Goal: Ask a question: Seek information or help from site administrators or community

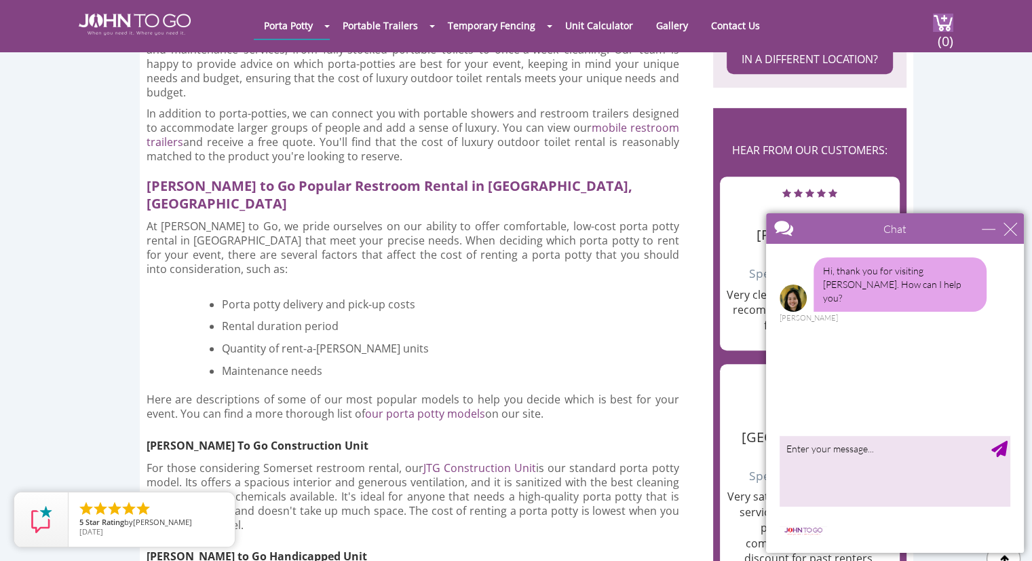
scroll to position [950, 0]
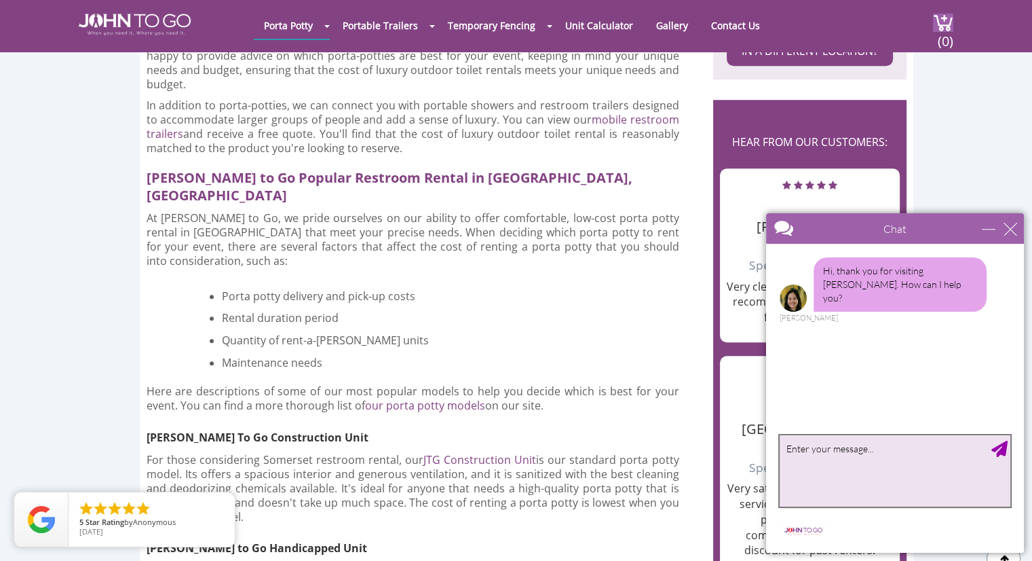
click at [842, 467] on textarea "type your message" at bounding box center [895, 470] width 231 height 71
type textarea "quote"
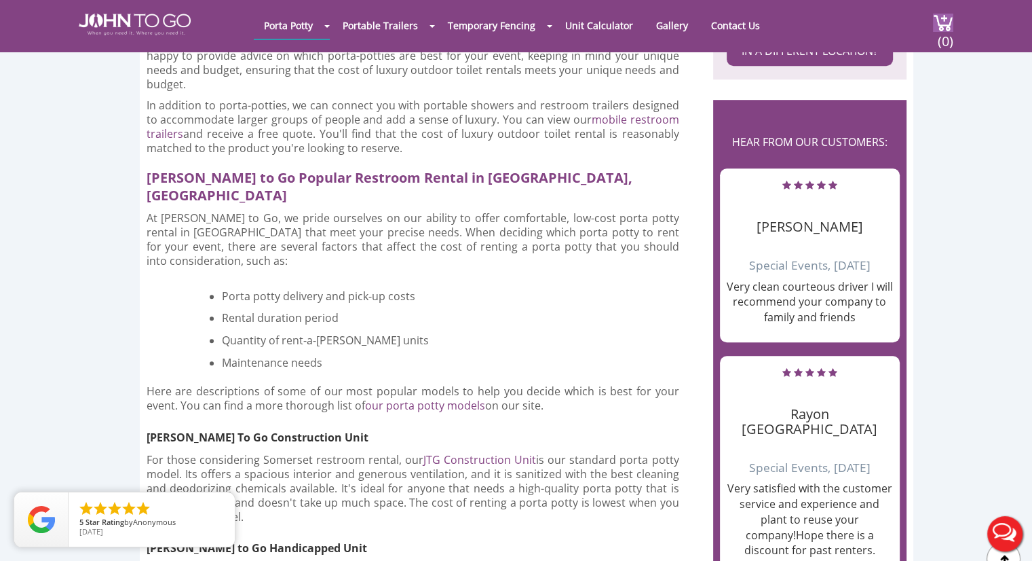
scroll to position [0, 0]
click at [1006, 527] on button "Live Chat" at bounding box center [1005, 533] width 54 height 54
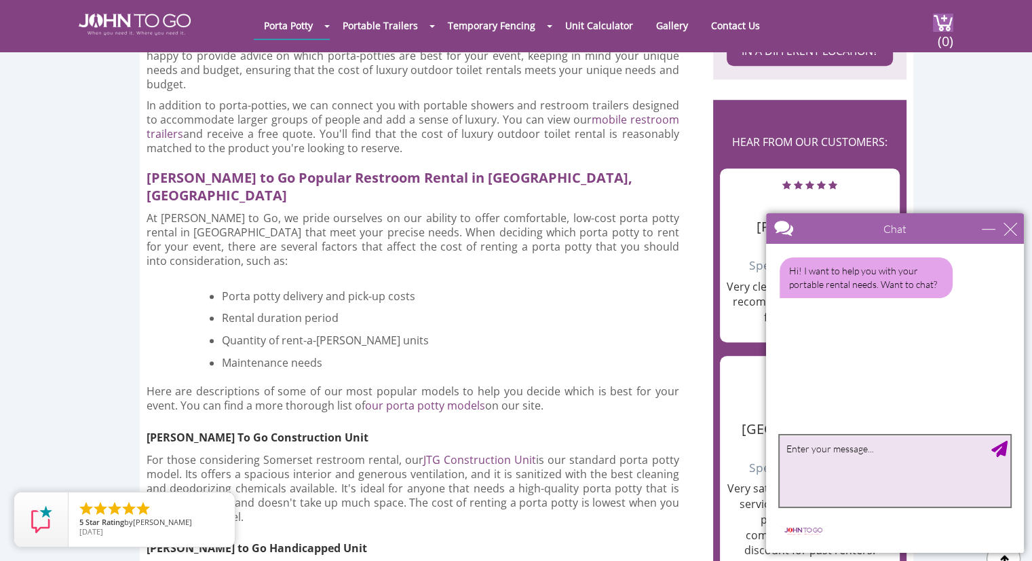
click at [838, 457] on textarea "type your message" at bounding box center [895, 470] width 231 height 71
type textarea "yes"
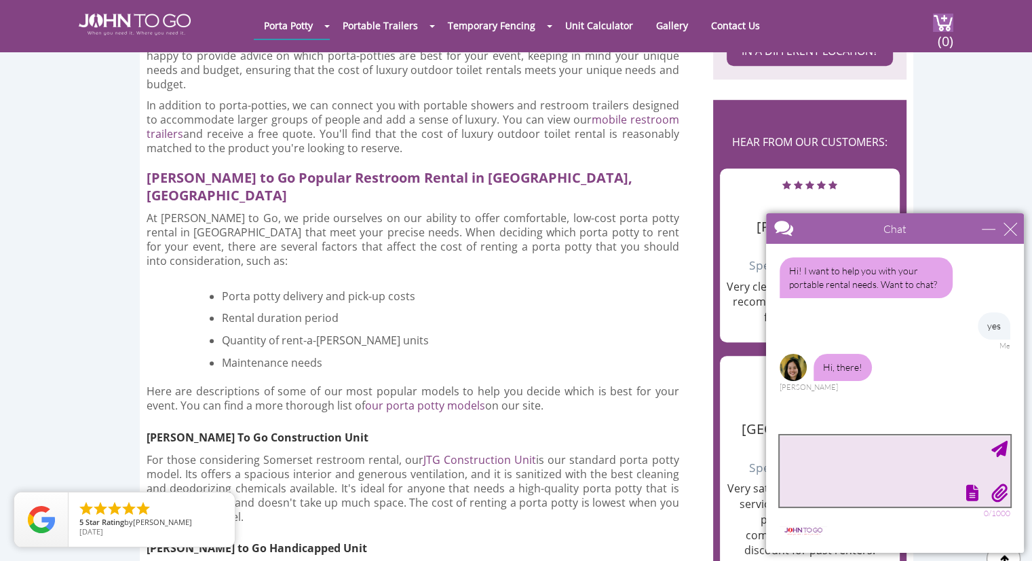
click at [824, 445] on textarea "type your message" at bounding box center [895, 470] width 231 height 71
type textarea "Hi"
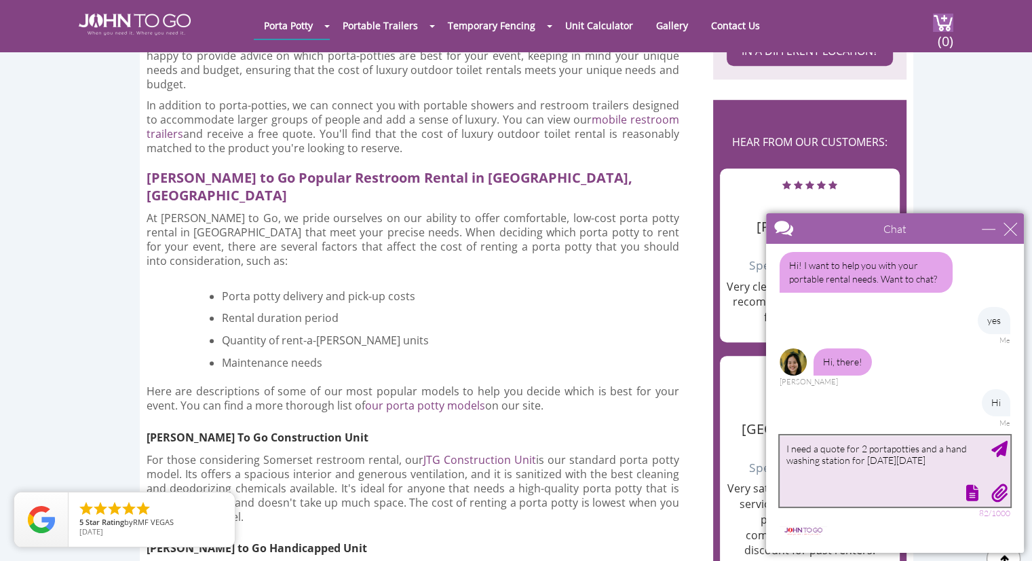
type textarea "I need a quote for 2 portapotties and a hand washing station for [DATE][DATE]"
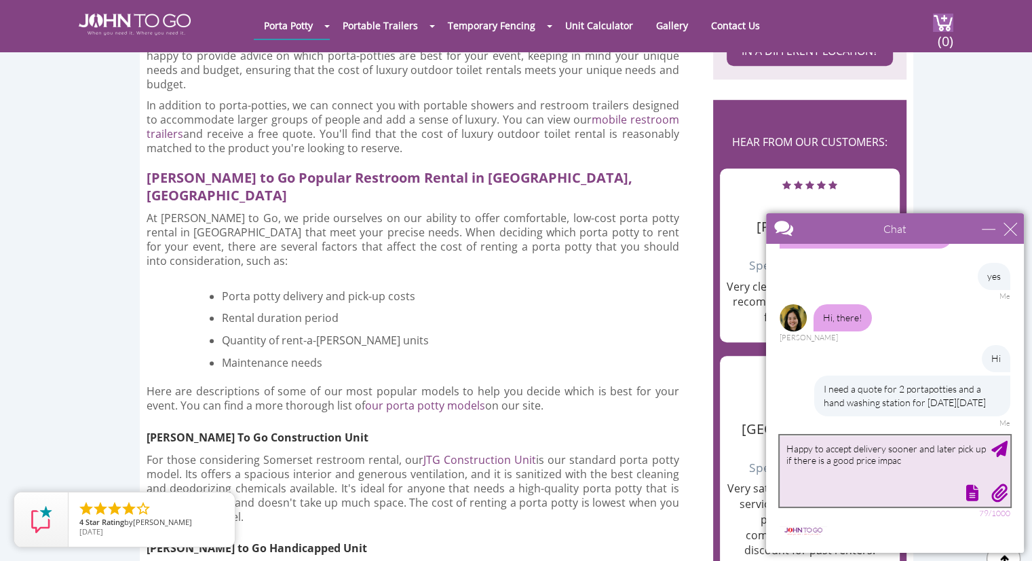
type textarea "Happy to accept delivery sooner and later pick up if there is a good price impa…"
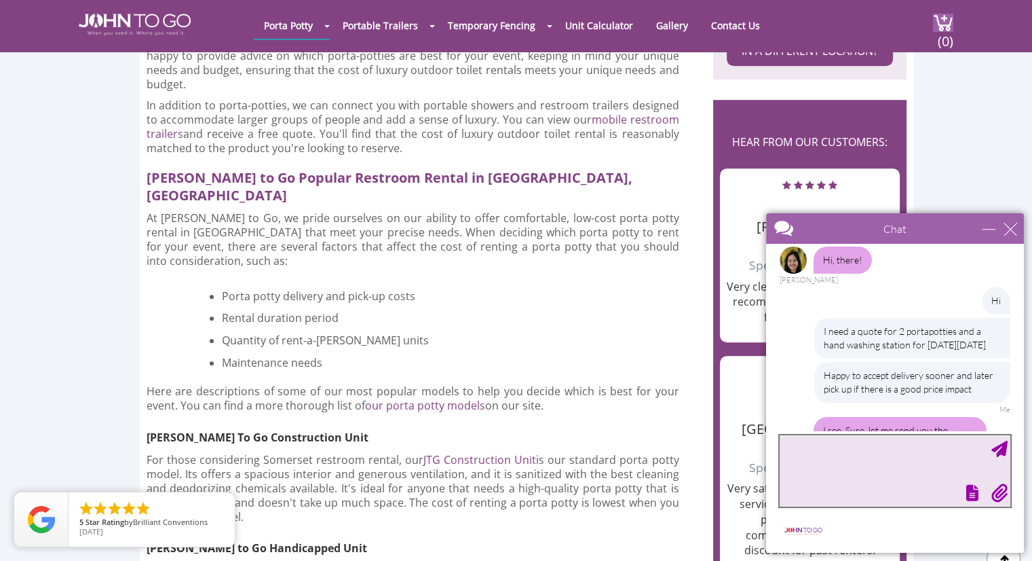
scroll to position [176, 0]
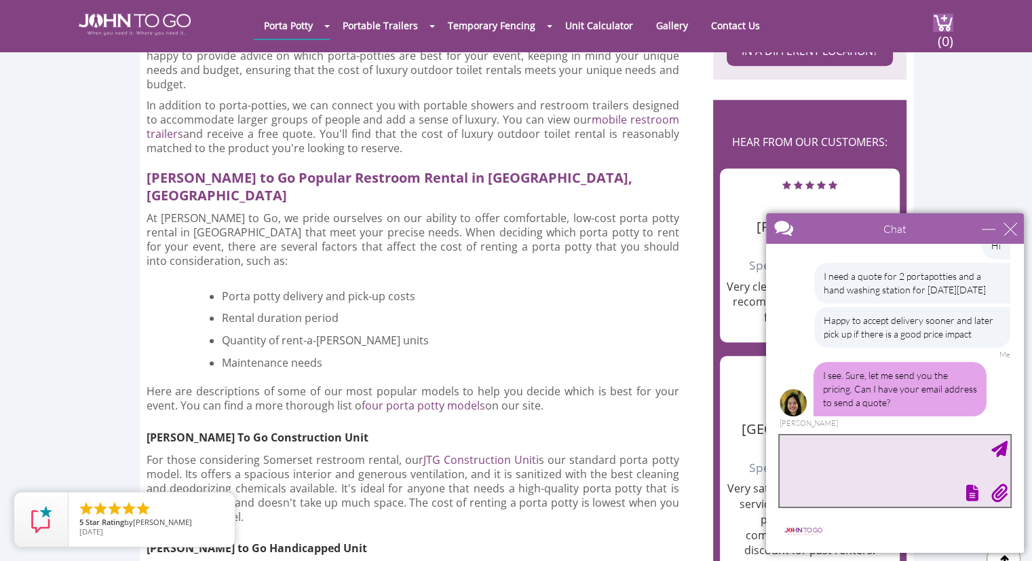
click at [865, 447] on textarea "type your message" at bounding box center [895, 470] width 231 height 71
type textarea "[EMAIL_ADDRESS][DOMAIN_NAME]"
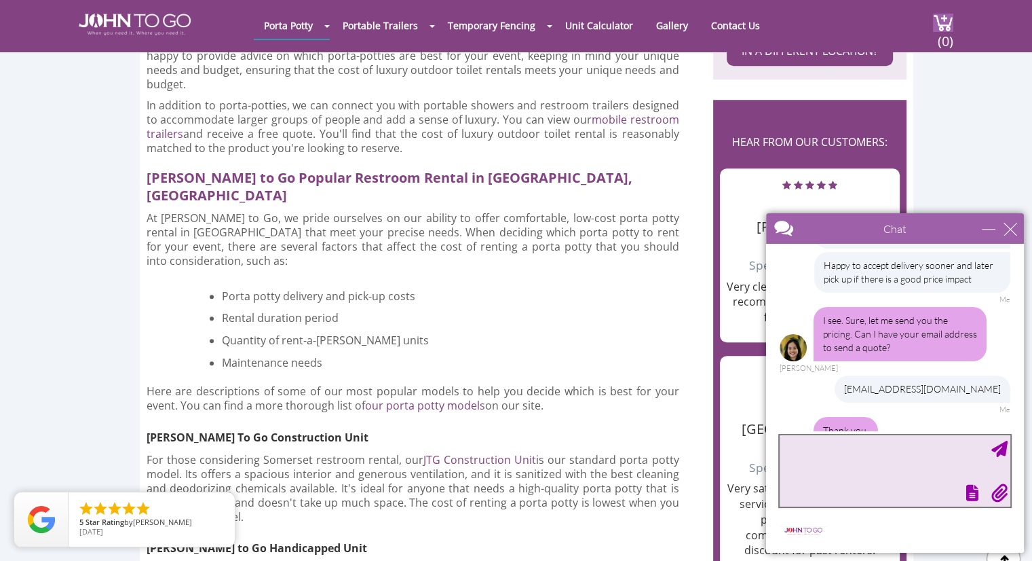
scroll to position [316, 0]
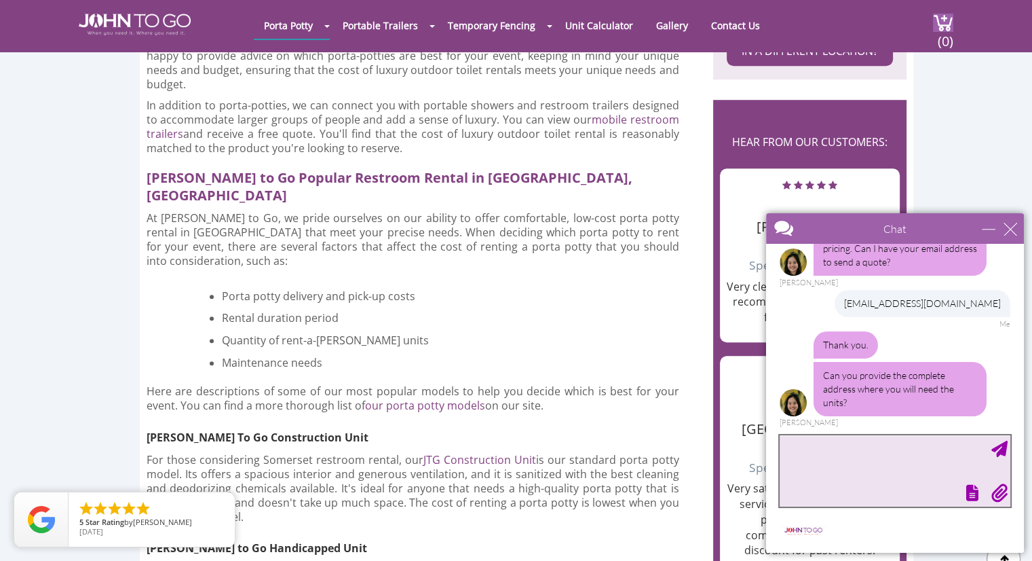
click at [850, 436] on textarea "type your message" at bounding box center [895, 470] width 231 height 71
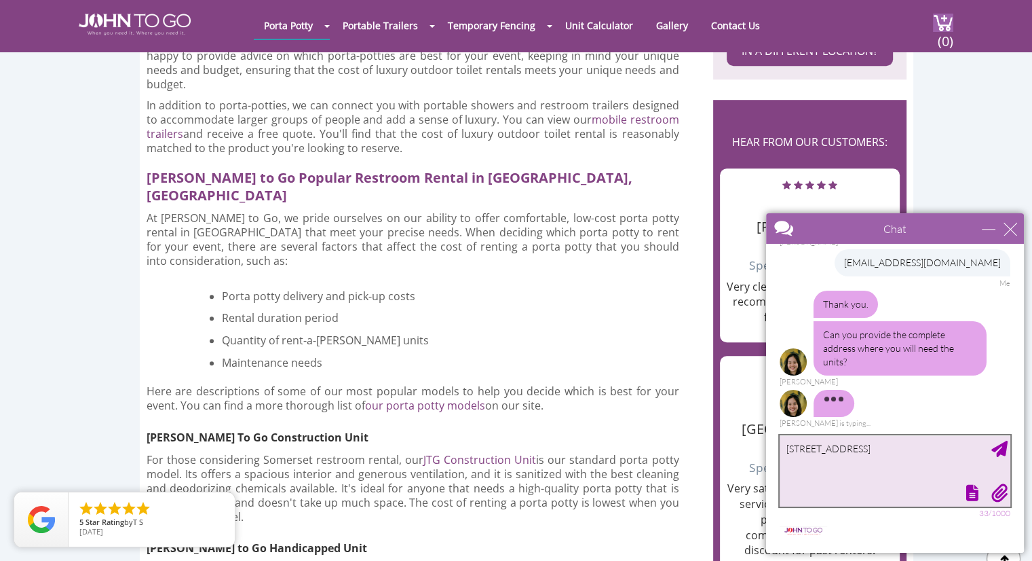
type textarea "[STREET_ADDRESS]"
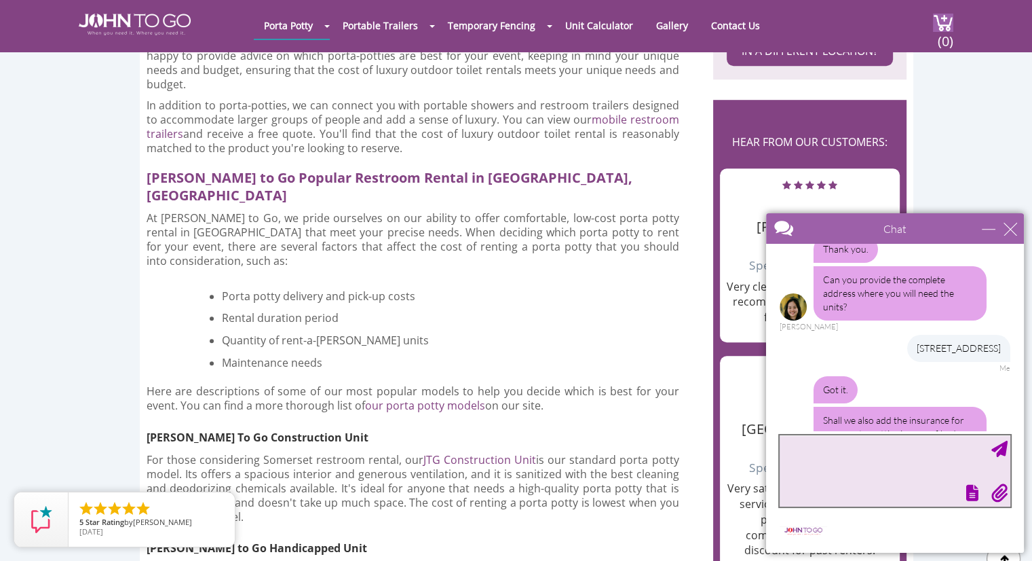
scroll to position [456, 0]
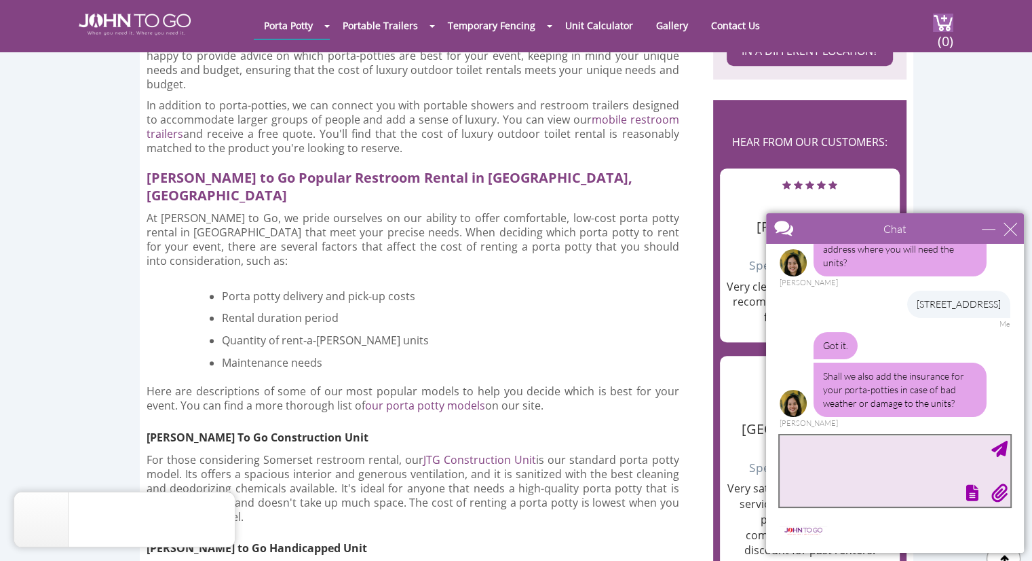
click at [871, 453] on textarea "type your message" at bounding box center [895, 470] width 231 height 71
type textarea "you can include that in the pricing but I'm likely to decline it depending on t…"
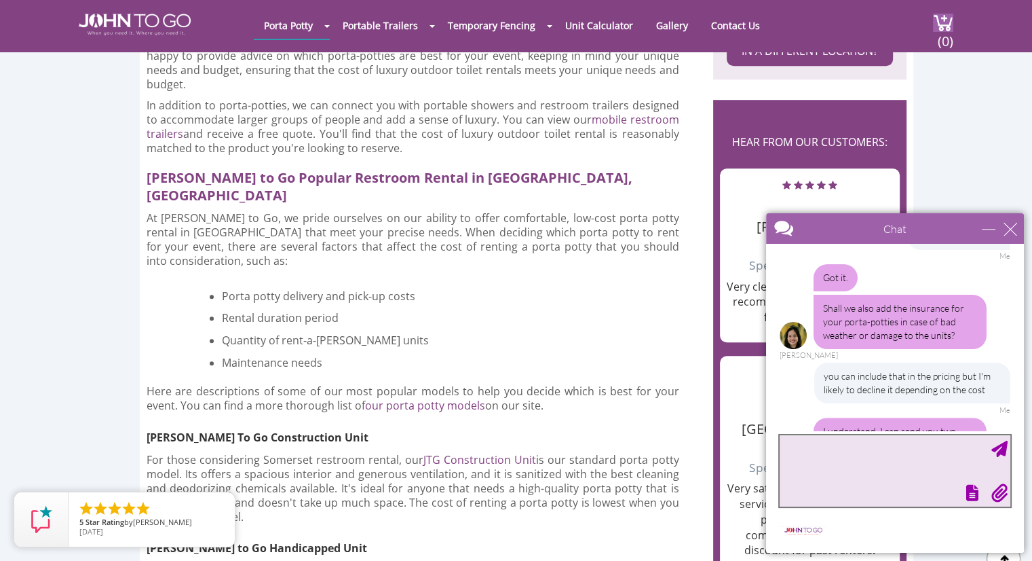
scroll to position [650, 0]
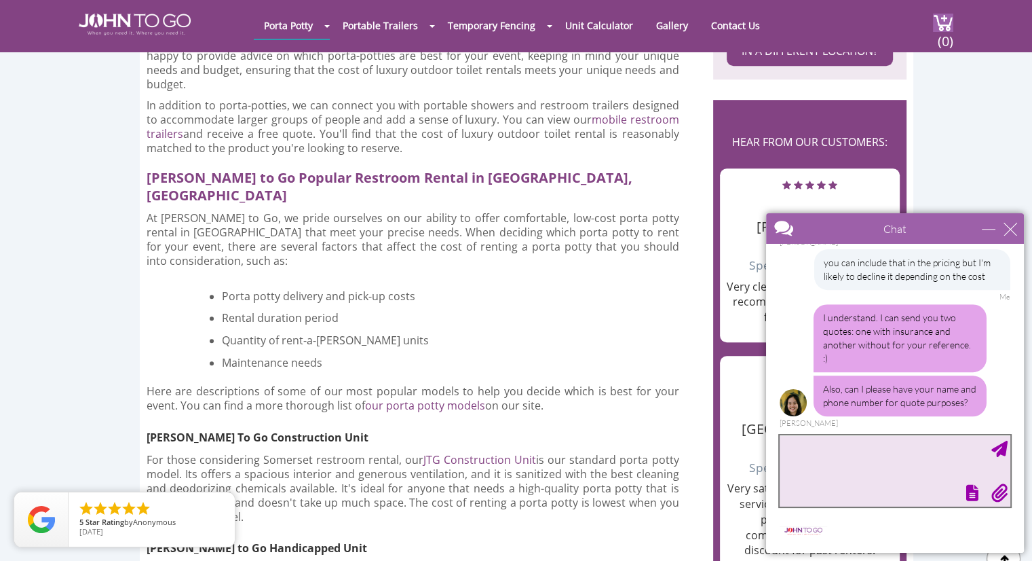
click at [835, 451] on textarea "type your message" at bounding box center [895, 470] width 231 height 71
type textarea "[PERSON_NAME]"
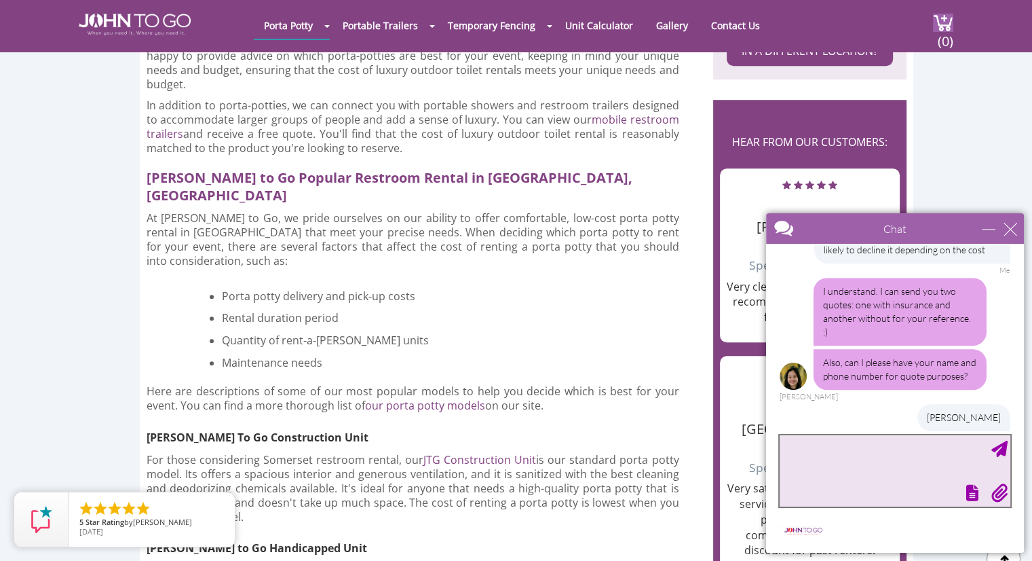
scroll to position [692, 0]
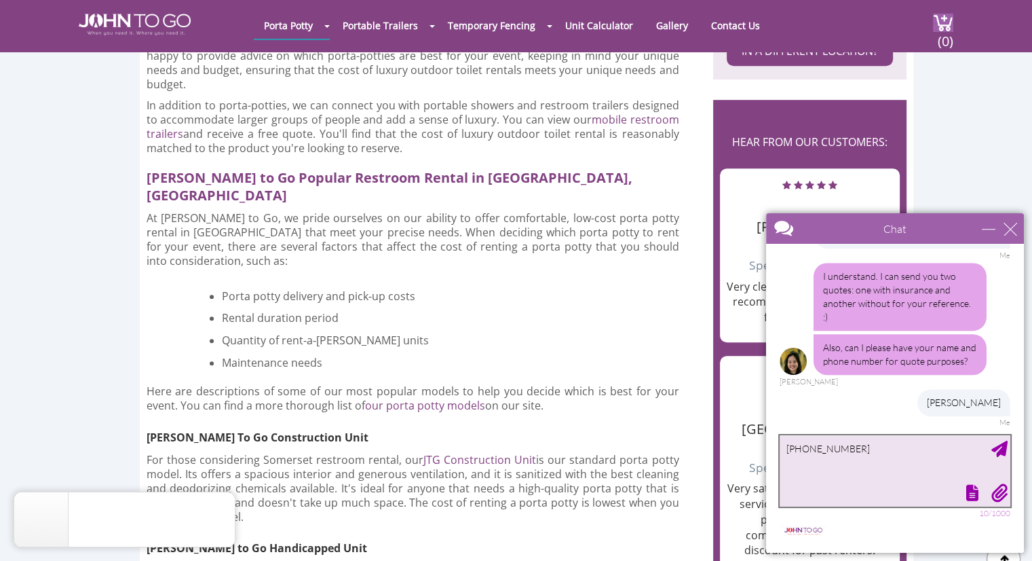
type textarea "[PHONE_NUMBER]"
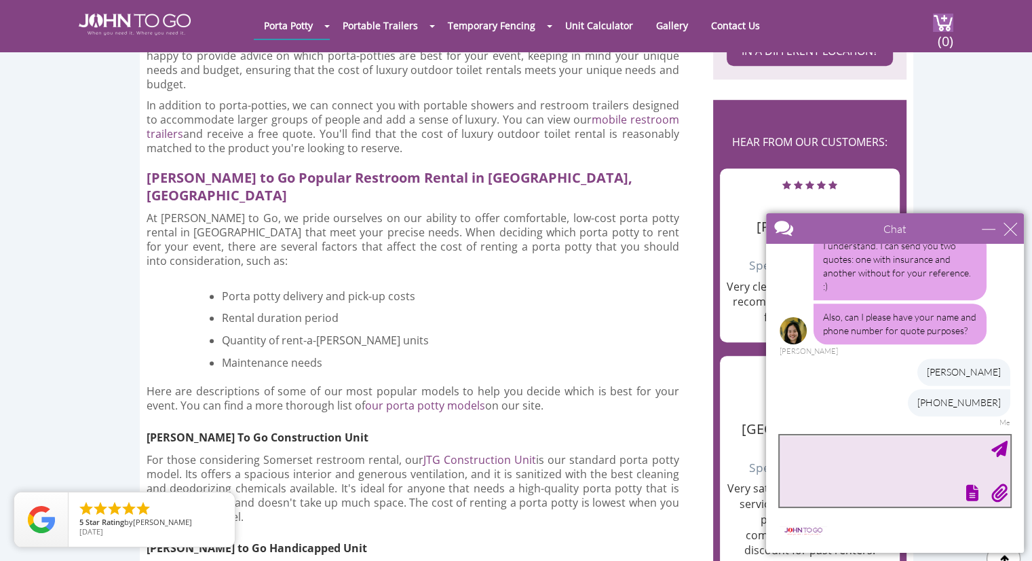
scroll to position [764, 0]
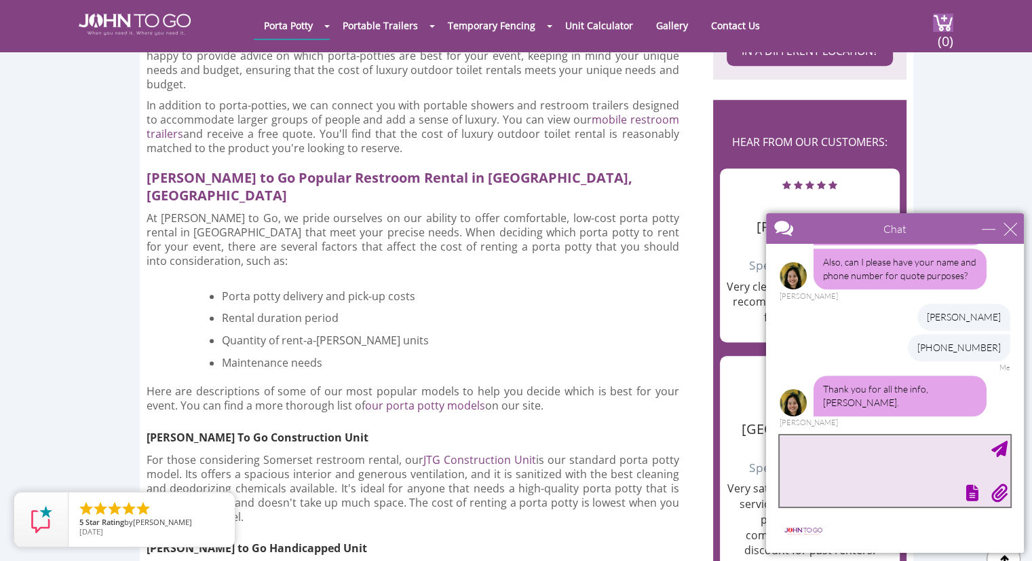
click at [868, 465] on textarea "type your message" at bounding box center [895, 470] width 231 height 71
type textarea "Thanks for all your help, [PERSON_NAME]"
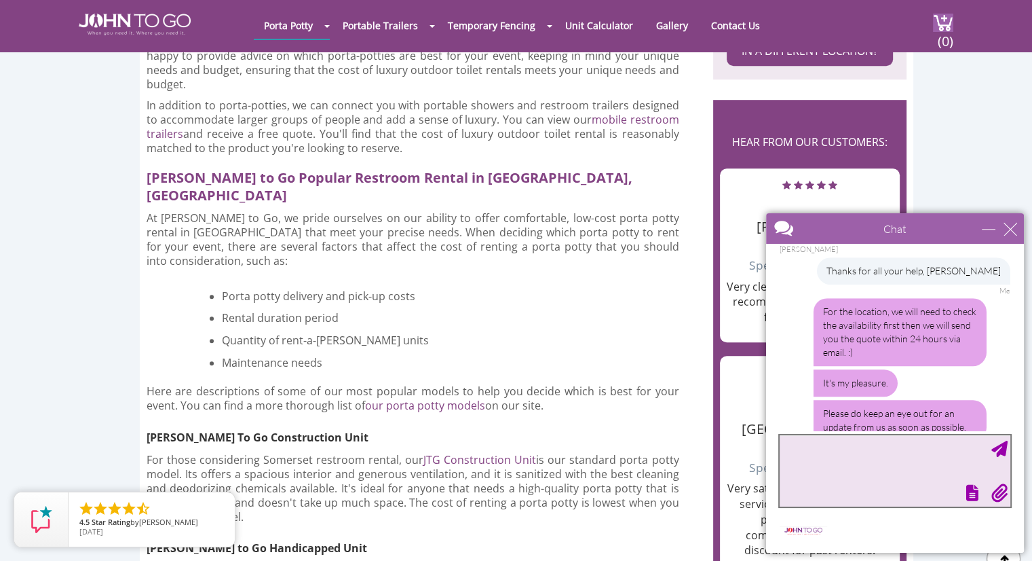
scroll to position [992, 0]
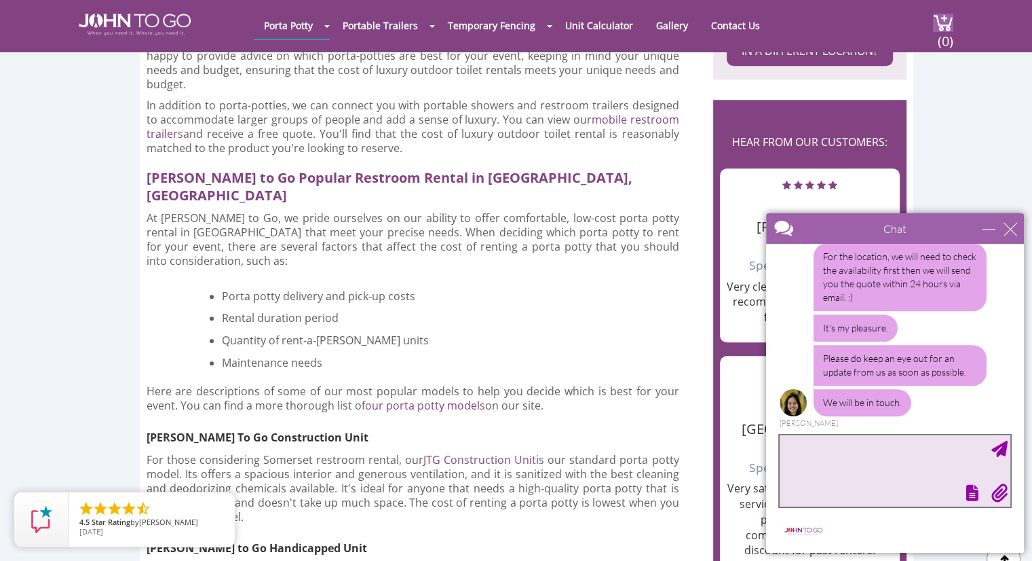
click at [843, 450] on textarea "type your message" at bounding box center [895, 470] width 231 height 71
type textarea "So it will be 24 hours before a quote is issued?"
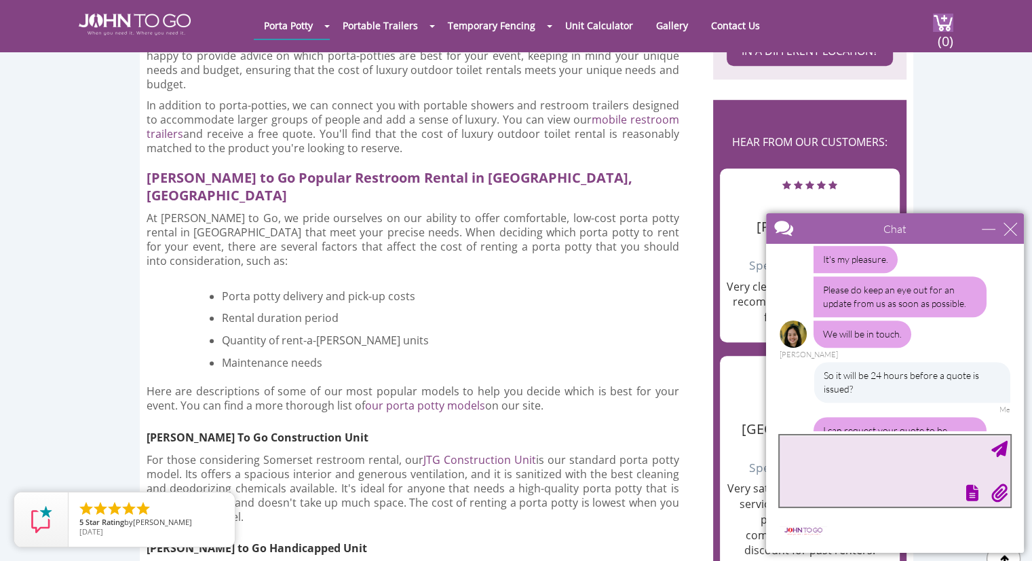
scroll to position [1176, 0]
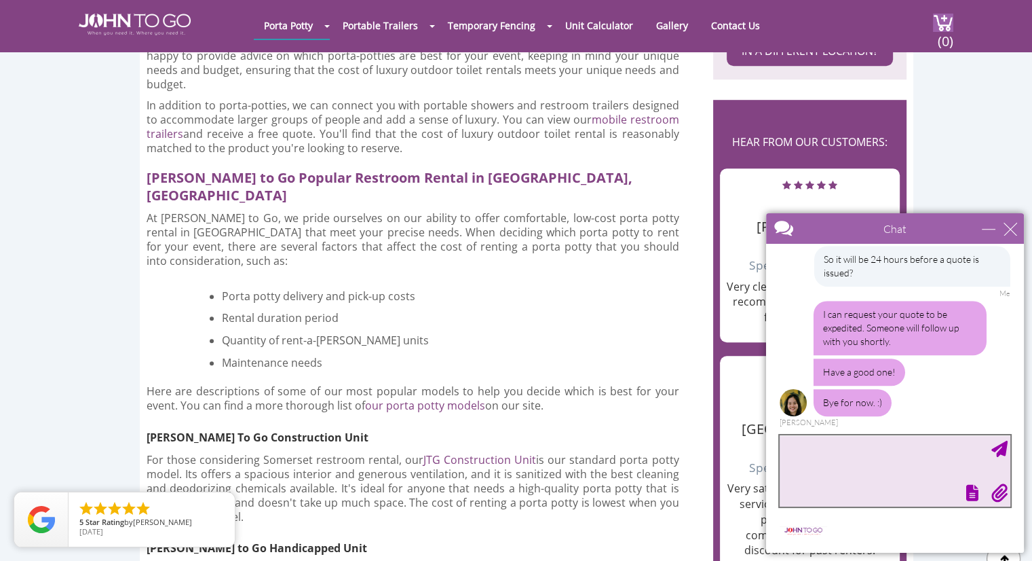
click at [826, 455] on textarea "type your message" at bounding box center [895, 470] width 231 height 71
type textarea "thank you!"
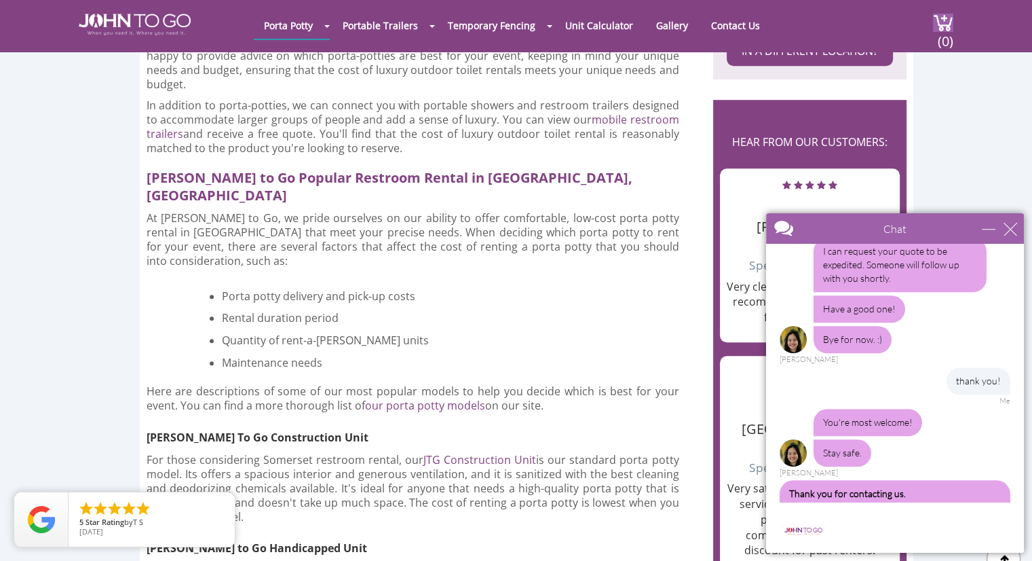
scroll to position [1362, 0]
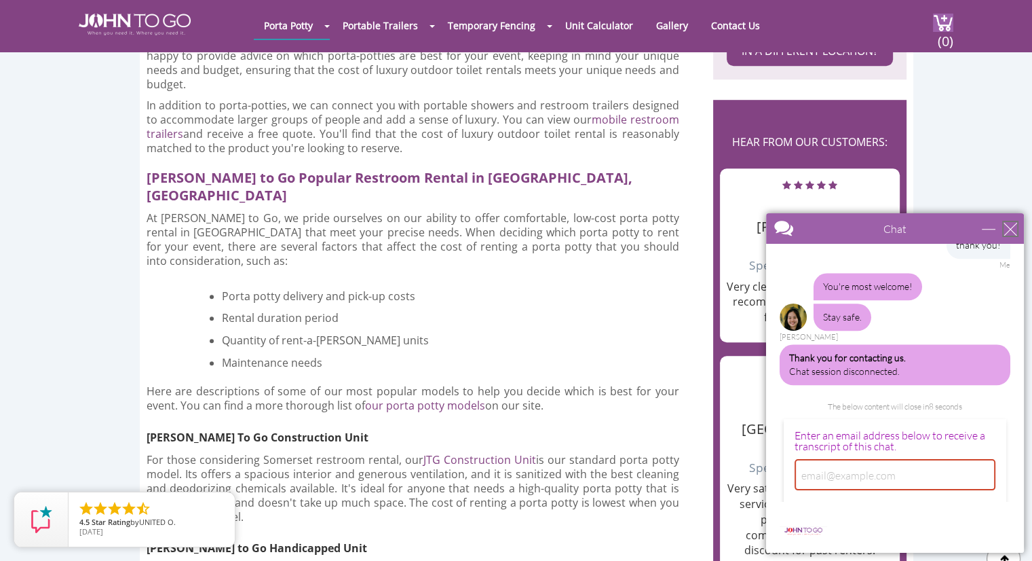
click at [1005, 227] on div "close" at bounding box center [1011, 229] width 14 height 14
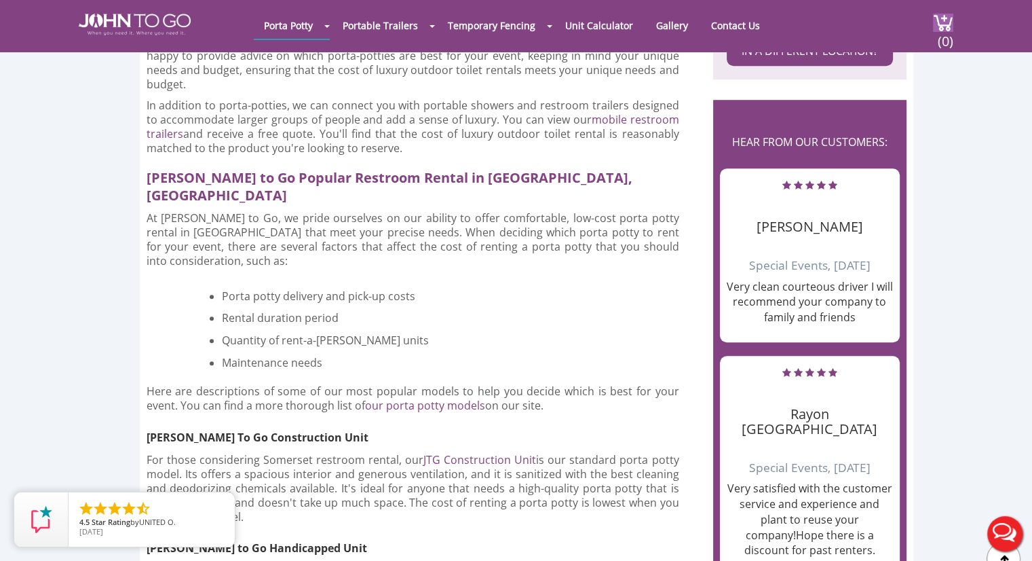
scroll to position [0, 0]
